Goal: Use online tool/utility: Utilize a website feature to perform a specific function

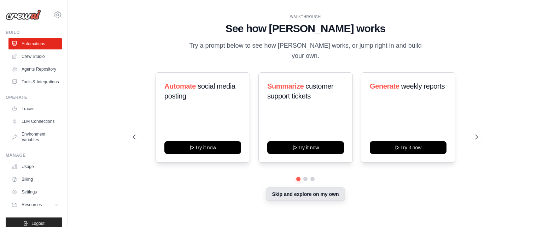
click at [279, 190] on button "Skip and explore on my own" at bounding box center [305, 194] width 79 height 13
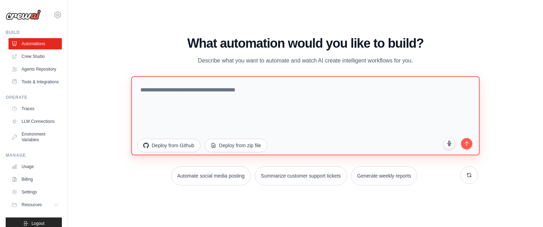
click at [194, 91] on textarea at bounding box center [305, 115] width 348 height 79
drag, startPoint x: 190, startPoint y: 102, endPoint x: 172, endPoint y: 97, distance: 18.4
click at [172, 97] on textarea at bounding box center [305, 115] width 348 height 79
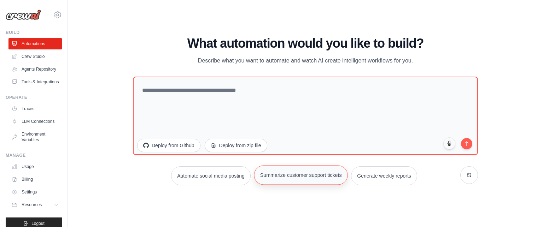
click at [297, 177] on button "Summarize customer support tickets" at bounding box center [301, 174] width 94 height 19
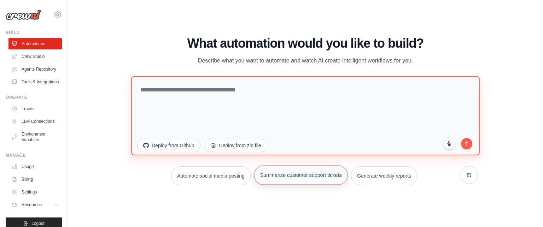
type textarea "**********"
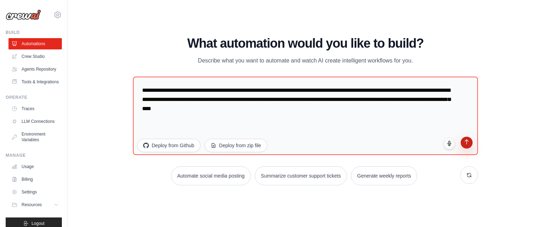
click at [468, 144] on icon "submit" at bounding box center [467, 142] width 6 height 6
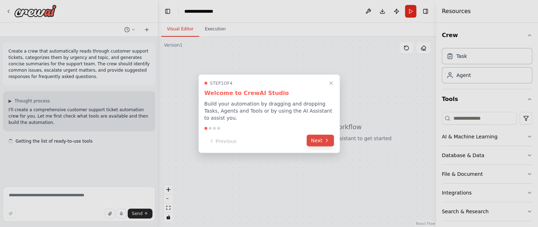
click at [315, 142] on button "Next" at bounding box center [319, 141] width 27 height 12
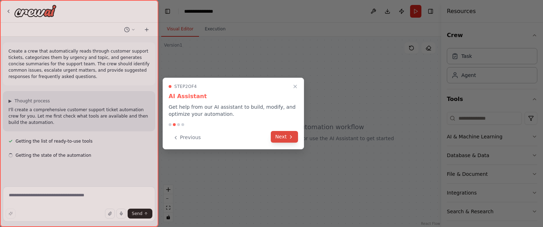
click at [289, 140] on button "Next" at bounding box center [284, 137] width 27 height 12
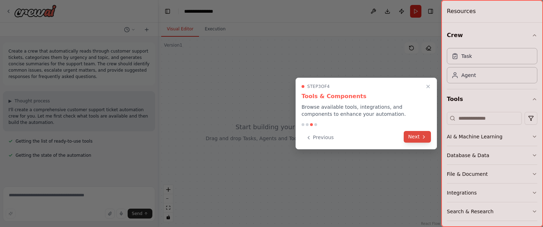
click at [416, 136] on button "Next" at bounding box center [417, 137] width 27 height 12
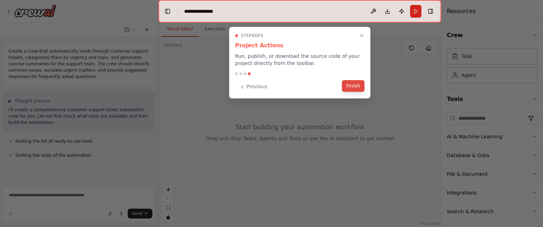
click at [350, 88] on button "Finish" at bounding box center [353, 86] width 23 height 12
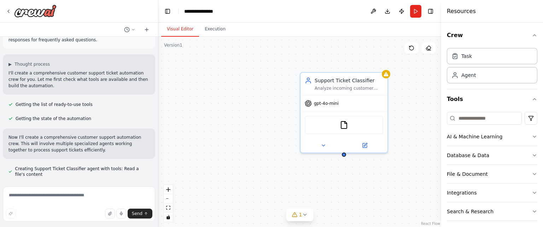
scroll to position [51, 0]
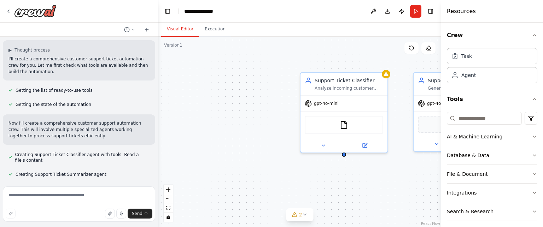
click at [111, 130] on p "Now I'll create a comprehensive customer support automation crew. This will inv…" at bounding box center [78, 129] width 141 height 19
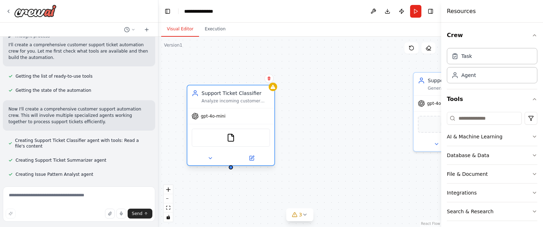
scroll to position [79, 0]
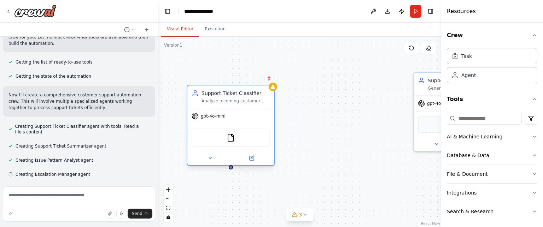
drag, startPoint x: 349, startPoint y: 105, endPoint x: 233, endPoint y: 116, distance: 116.1
click at [233, 116] on div "gpt-4o-mini" at bounding box center [230, 116] width 87 height 16
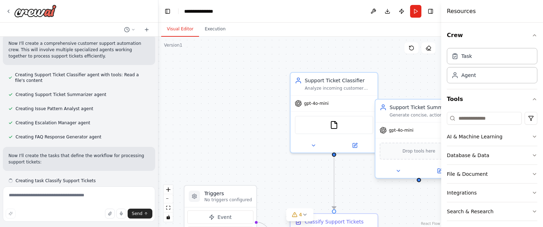
scroll to position [137, 0]
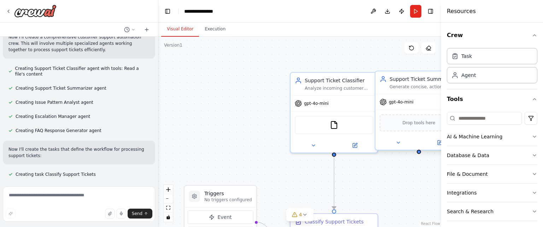
drag, startPoint x: 434, startPoint y: 83, endPoint x: 397, endPoint y: 86, distance: 37.2
click at [397, 86] on div "Support Ticket Summarizer Generate concise, actionable summaries of customer su…" at bounding box center [423, 83] width 69 height 14
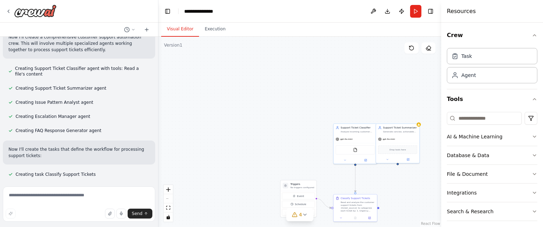
scroll to position [151, 0]
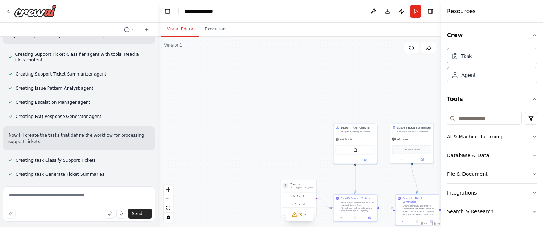
click at [265, 104] on div ".deletable-edge-delete-btn { width: 20px; height: 20px; border: 0px solid #ffff…" at bounding box center [299, 132] width 283 height 190
click at [311, 91] on div ".deletable-edge-delete-btn { width: 20px; height: 20px; border: 0px solid #ffff…" at bounding box center [299, 132] width 283 height 190
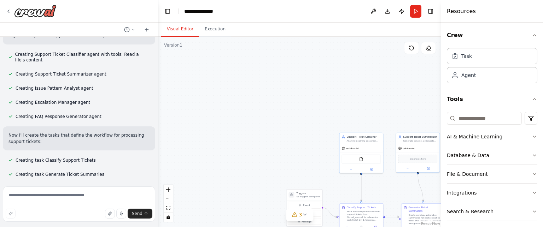
scroll to position [165, 0]
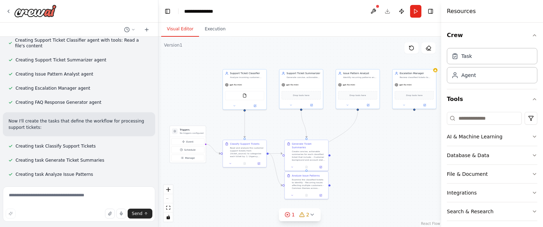
drag, startPoint x: 250, startPoint y: 96, endPoint x: 139, endPoint y: 42, distance: 123.3
click at [139, 42] on div "Create a crew that automatically reads through customer support tickets, catego…" at bounding box center [271, 113] width 543 height 227
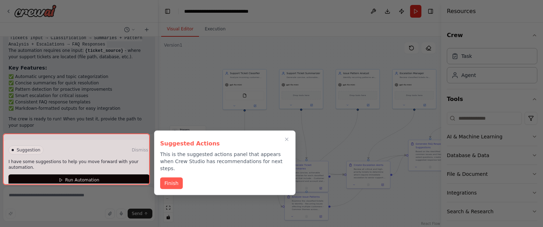
scroll to position [698, 0]
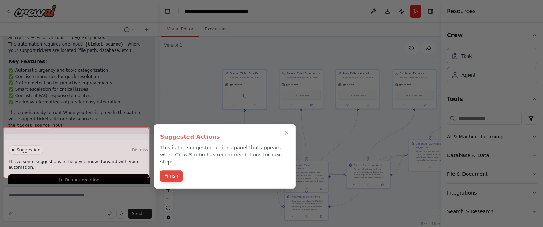
click at [170, 170] on button "Finish" at bounding box center [171, 176] width 23 height 12
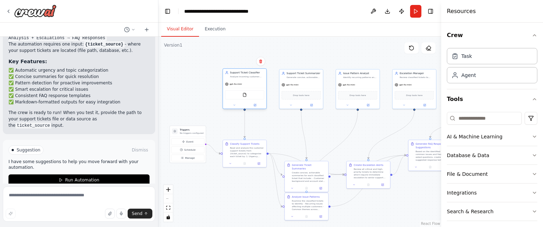
click at [252, 80] on div "gpt-4o-mini" at bounding box center [244, 84] width 43 height 8
click at [204, 54] on div ".deletable-edge-delete-btn { width: 20px; height: 20px; border: 0px solid #ffff…" at bounding box center [299, 132] width 283 height 190
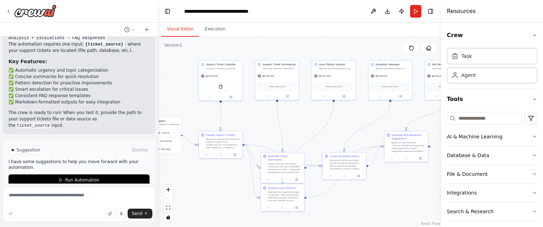
drag, startPoint x: 172, startPoint y: 61, endPoint x: 148, endPoint y: 53, distance: 25.6
click at [148, 53] on div "Create a crew that automatically reads through customer support tickets, catego…" at bounding box center [271, 113] width 543 height 227
click at [168, 208] on icon "fit view" at bounding box center [168, 208] width 4 height 4
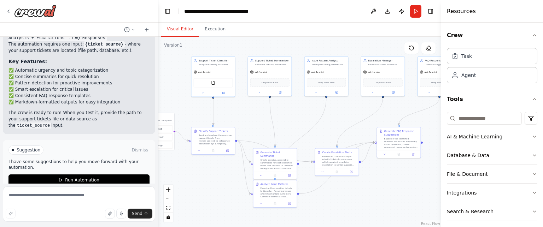
click at [168, 199] on div "React Flow controls" at bounding box center [168, 203] width 9 height 37
click at [168, 191] on icon "zoom in" at bounding box center [168, 190] width 4 height 4
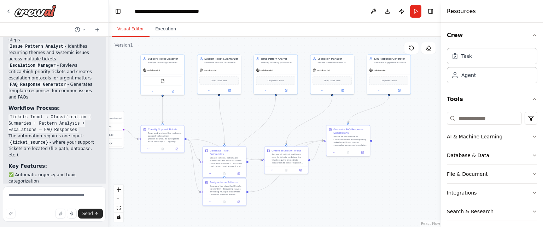
scroll to position [765, 0]
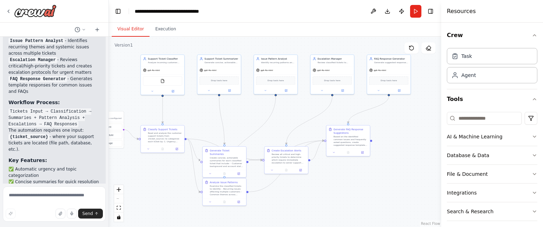
drag, startPoint x: 157, startPoint y: 71, endPoint x: 109, endPoint y: 75, distance: 48.3
click at [109, 75] on div "Create a crew that automatically reads through customer support tickets, catego…" at bounding box center [271, 113] width 543 height 227
drag, startPoint x: 224, startPoint y: 76, endPoint x: 228, endPoint y: 76, distance: 4.6
click at [228, 76] on div "Drop tools here" at bounding box center [222, 80] width 39 height 8
click at [241, 118] on div ".deletable-edge-delete-btn { width: 20px; height: 20px; border: 0px solid #ffff…" at bounding box center [275, 132] width 332 height 190
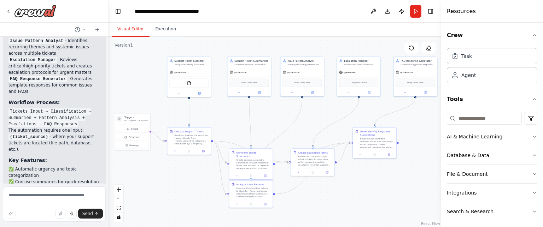
drag, startPoint x: 129, startPoint y: 49, endPoint x: 156, endPoint y: 52, distance: 26.6
click at [156, 52] on div ".deletable-edge-delete-btn { width: 20px; height: 20px; border: 0px solid #ffff…" at bounding box center [275, 132] width 332 height 190
